Goal: Task Accomplishment & Management: Manage account settings

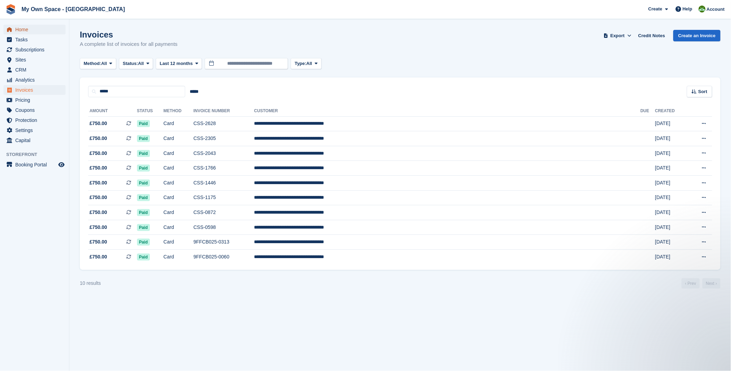
click at [18, 28] on span "Home" at bounding box center [36, 30] width 42 height 10
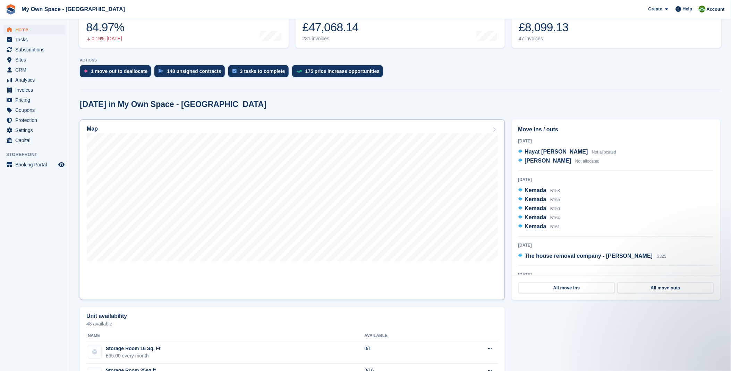
scroll to position [116, 0]
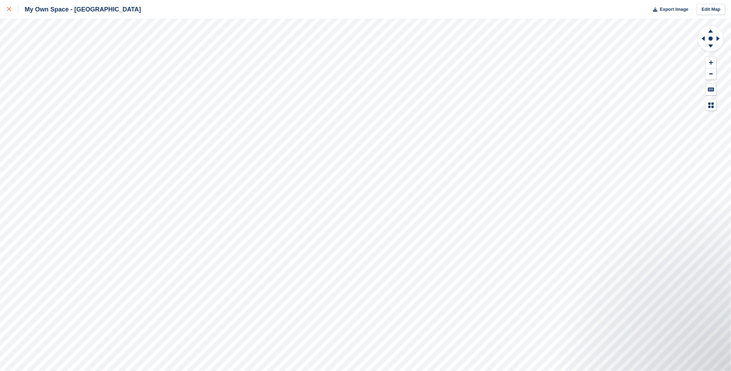
click at [3, 1] on link at bounding box center [9, 9] width 18 height 19
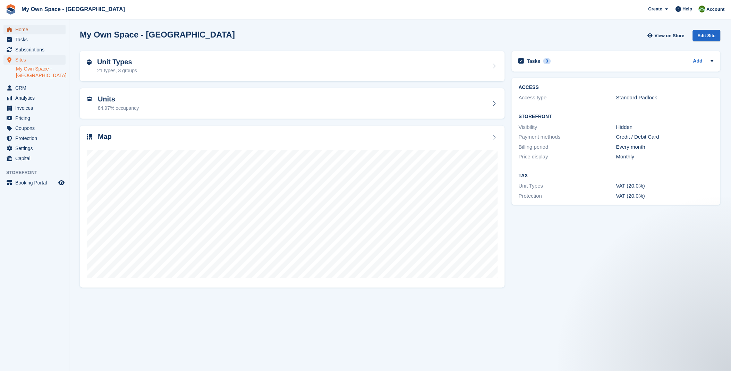
click at [24, 29] on span "Home" at bounding box center [36, 30] width 42 height 10
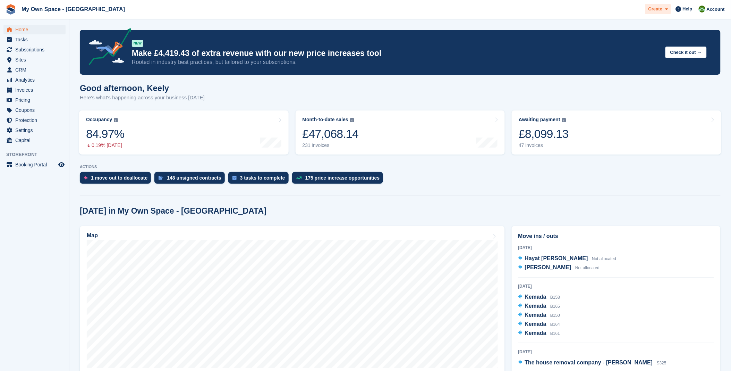
click at [665, 8] on span at bounding box center [665, 9] width 6 height 8
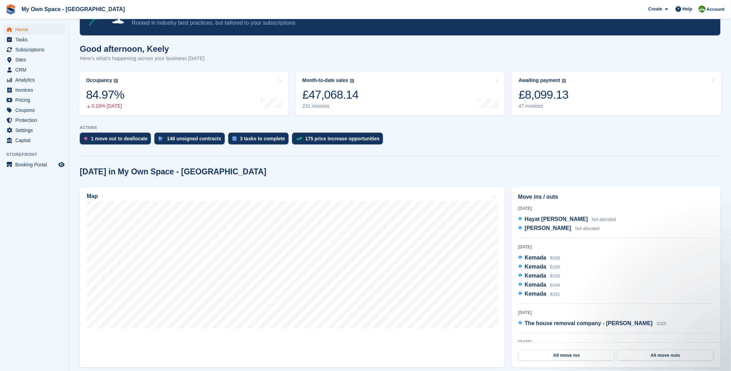
scroll to position [39, 0]
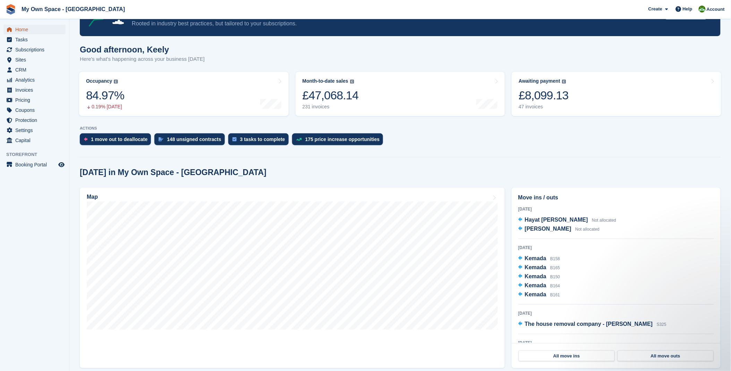
click at [25, 33] on span "Home" at bounding box center [36, 30] width 42 height 10
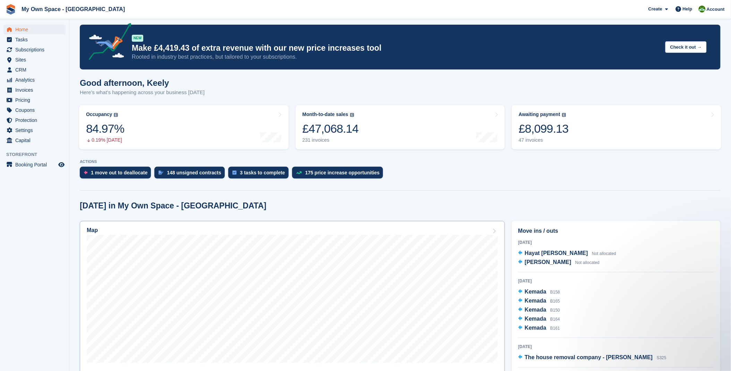
scroll to position [0, 0]
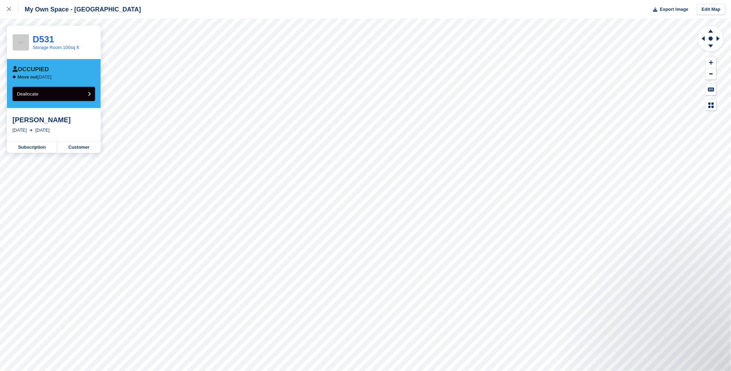
click at [49, 93] on button "Deallocate" at bounding box center [53, 94] width 83 height 14
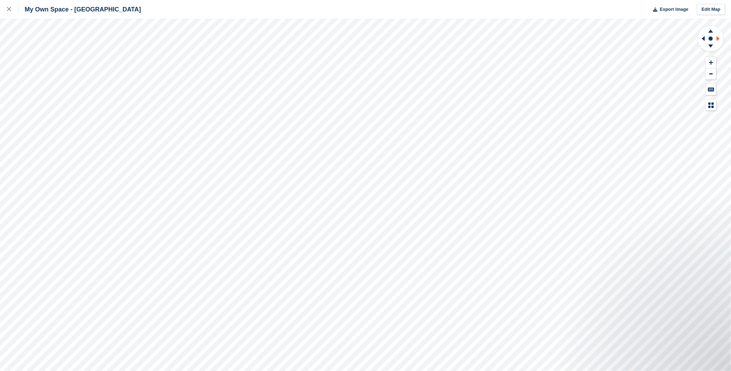
click at [719, 40] on icon at bounding box center [719, 38] width 9 height 18
click at [6, 11] on link at bounding box center [9, 9] width 18 height 19
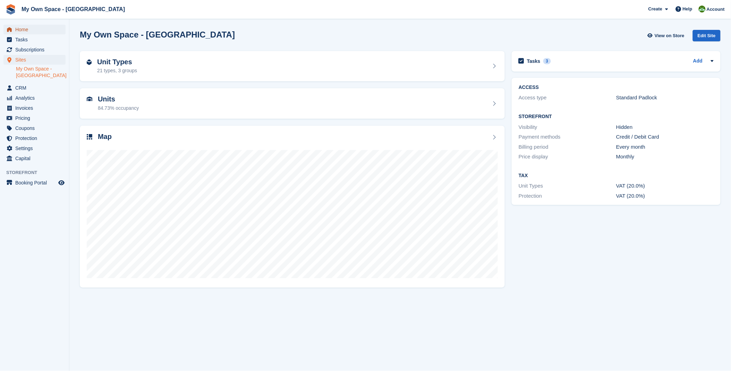
click at [26, 30] on span "Home" at bounding box center [36, 30] width 42 height 10
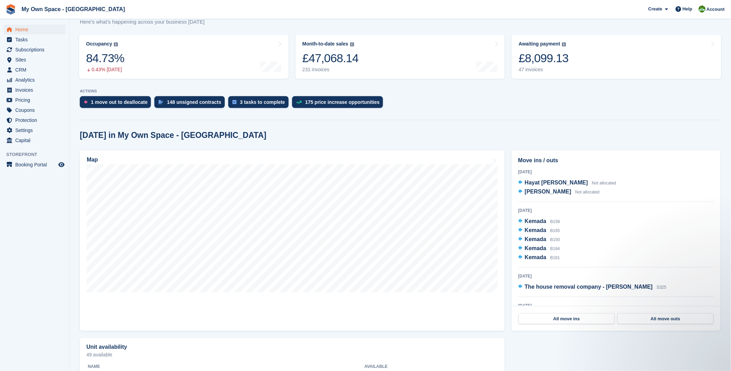
scroll to position [77, 0]
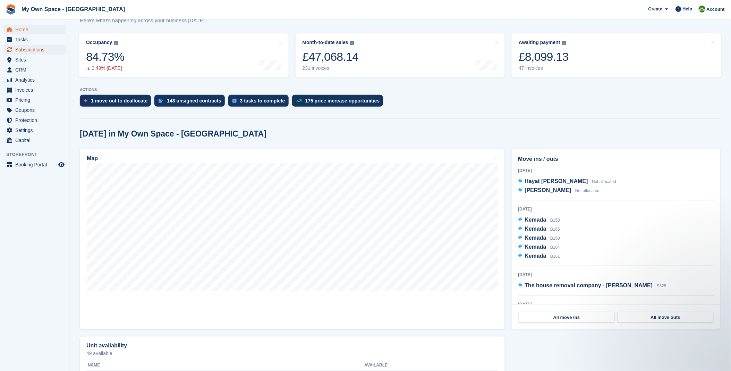
click at [42, 47] on span "Subscriptions" at bounding box center [36, 50] width 42 height 10
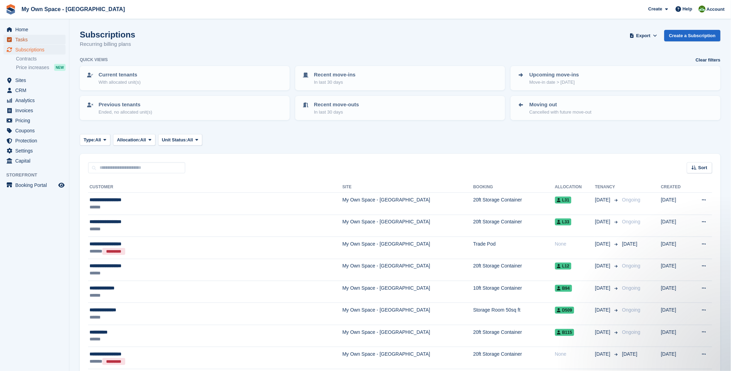
click at [16, 36] on span "Tasks" at bounding box center [36, 40] width 42 height 10
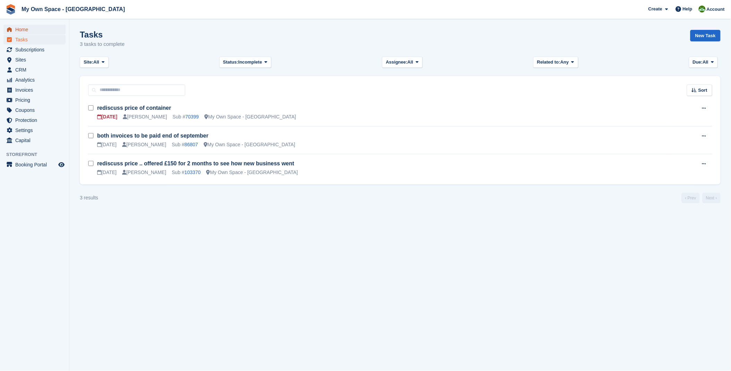
click at [21, 28] on span "Home" at bounding box center [36, 30] width 42 height 10
